Goal: Information Seeking & Learning: Learn about a topic

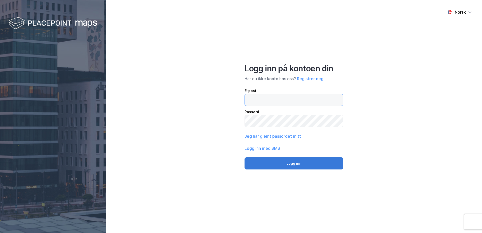
type input "[PERSON_NAME][EMAIL_ADDRESS][PERSON_NAME][DOMAIN_NAME]"
click at [295, 163] on button "Logg inn" at bounding box center [293, 163] width 99 height 12
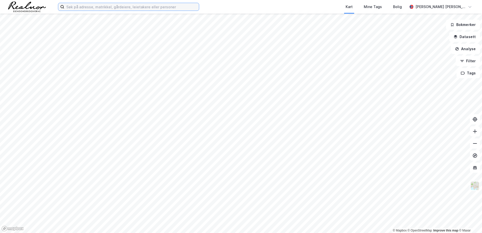
click at [120, 8] on input at bounding box center [131, 7] width 135 height 8
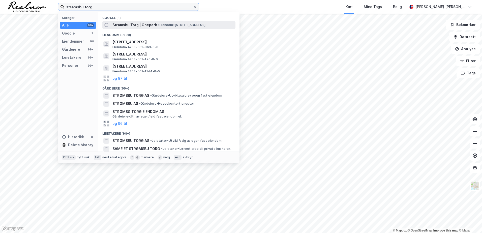
type input "strømsbu torg"
click at [145, 27] on span "Strømsbu Torg | Onepark" at bounding box center [134, 25] width 45 height 6
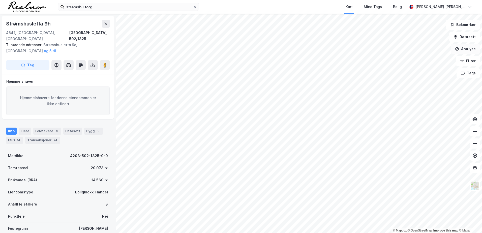
click at [468, 49] on button "Analyse" at bounding box center [464, 49] width 29 height 10
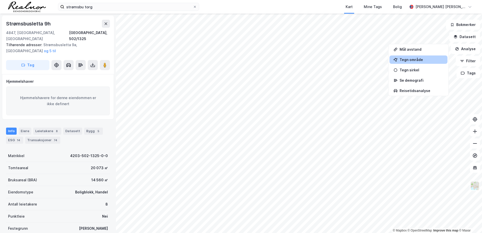
click at [414, 60] on div "Tegn område" at bounding box center [421, 59] width 44 height 4
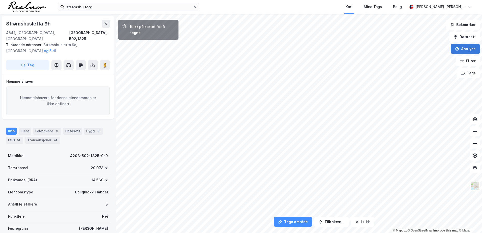
click at [461, 50] on button "Analyse" at bounding box center [464, 49] width 29 height 10
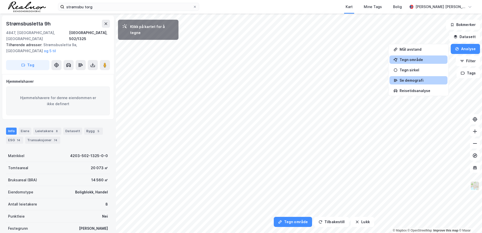
click at [413, 80] on div "Se demografi" at bounding box center [421, 80] width 44 height 4
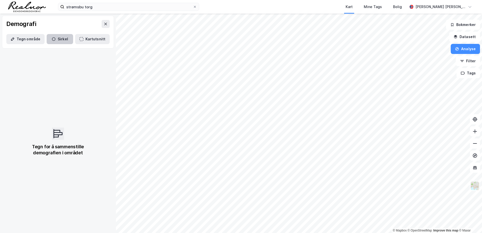
click at [58, 39] on button "Sirkel" at bounding box center [60, 39] width 26 height 10
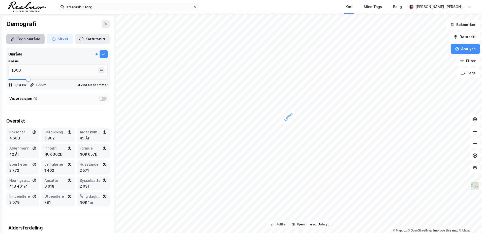
click at [35, 36] on button "Tegn område" at bounding box center [25, 39] width 38 height 10
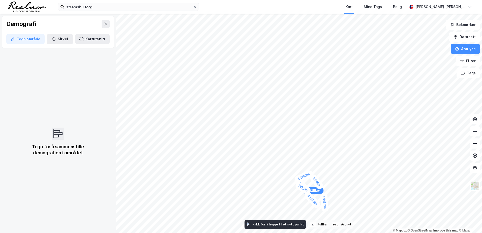
click at [299, 185] on div "707,2m" at bounding box center [303, 188] width 18 height 14
click at [325, 190] on div "1 488,7m" at bounding box center [315, 190] width 19 height 8
click at [252, 225] on div "328,3m" at bounding box center [259, 225] width 17 height 9
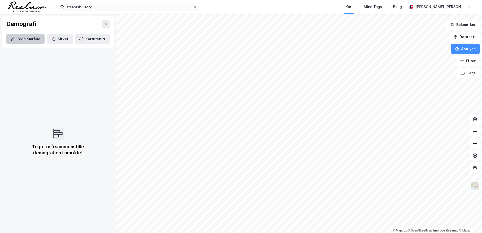
click at [31, 37] on button "Tegn område" at bounding box center [25, 39] width 38 height 10
